Goal: Task Accomplishment & Management: Manage account settings

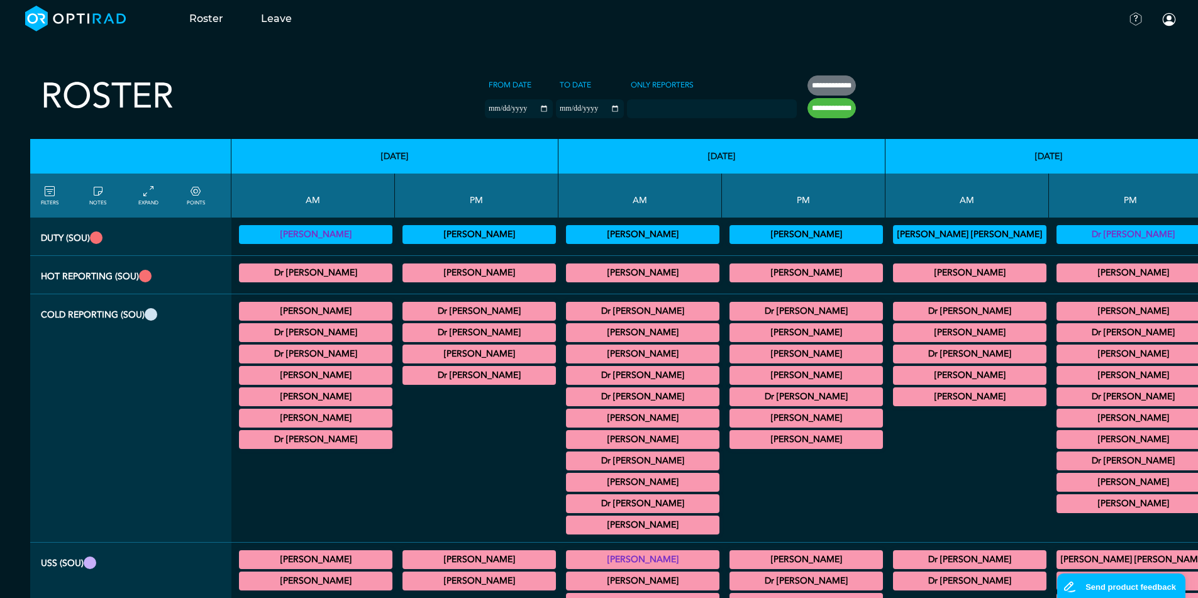
click at [193, 192] on icon at bounding box center [196, 192] width 10 height 14
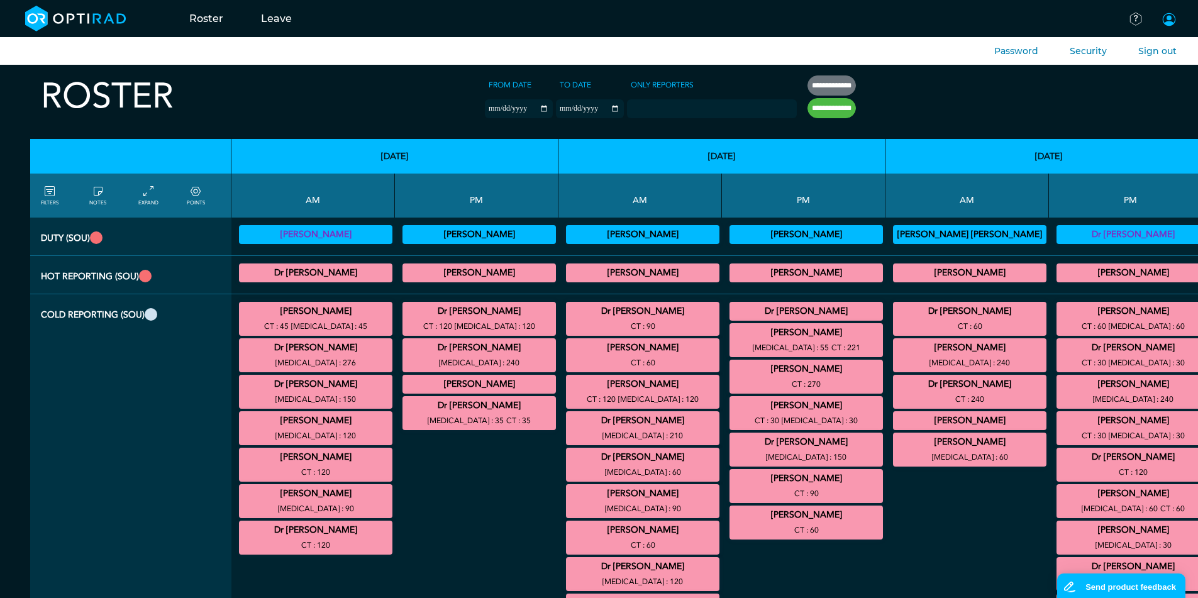
click at [1168, 18] on span at bounding box center [1168, 19] width 15 height 15
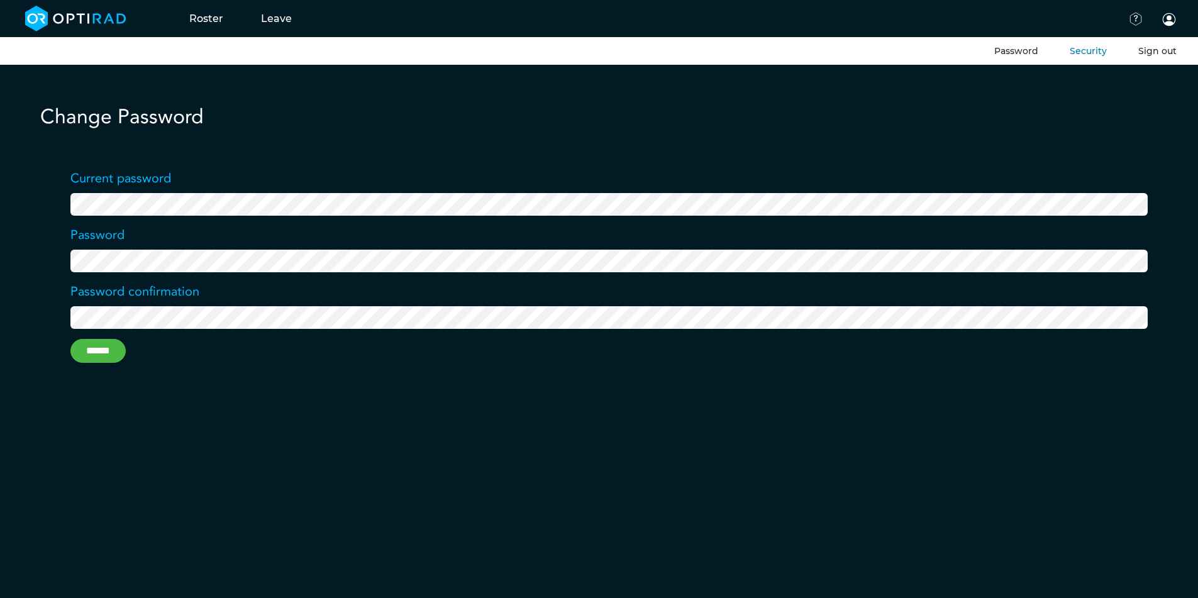
click at [1160, 57] on button "Sign out" at bounding box center [1157, 51] width 38 height 13
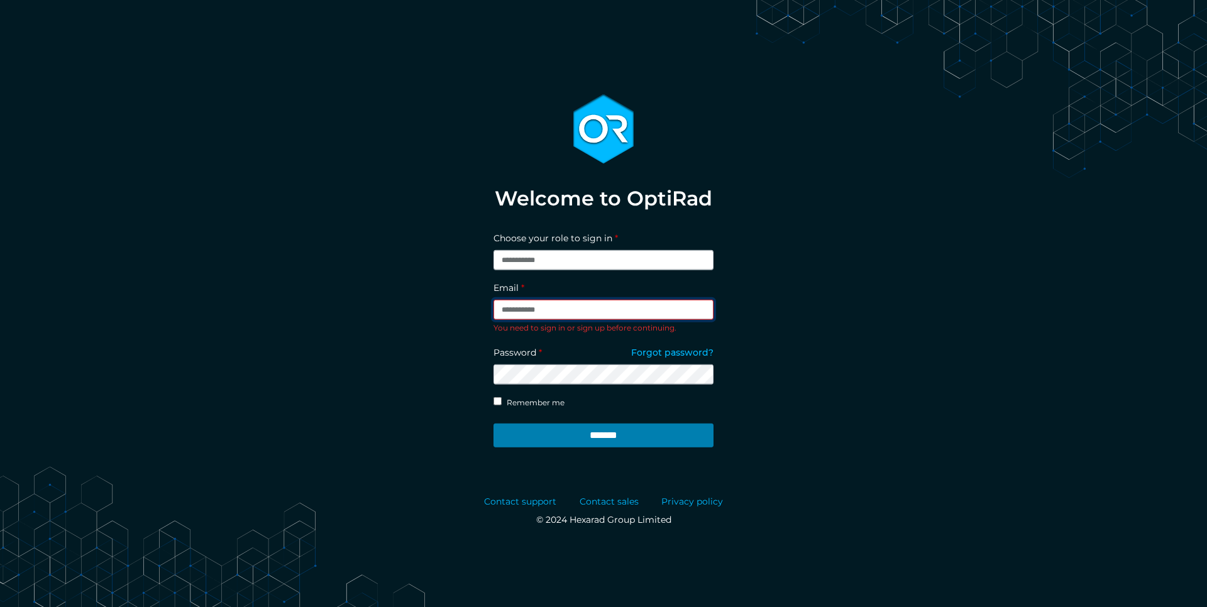
type input "**********"
